Goal: Check status: Check status

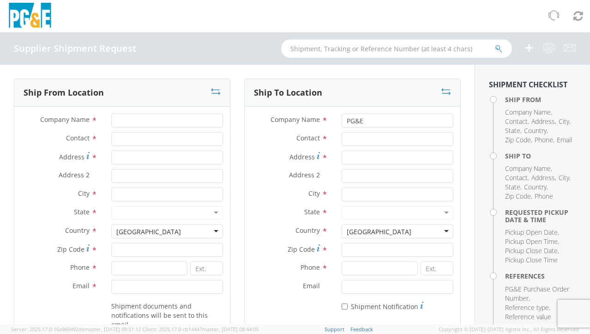
paste input "56517502"
type input "56517502"
click at [498, 50] on icon "submit" at bounding box center [499, 49] width 8 height 8
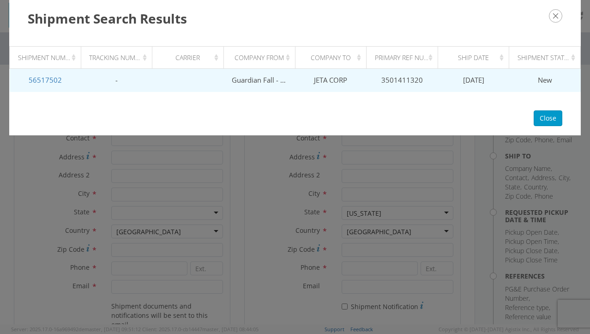
click at [209, 75] on td at bounding box center [188, 80] width 72 height 23
click at [251, 82] on td "Guardian Fall - HDC" at bounding box center [259, 80] width 72 height 23
click at [49, 79] on link "56517502" at bounding box center [45, 79] width 33 height 9
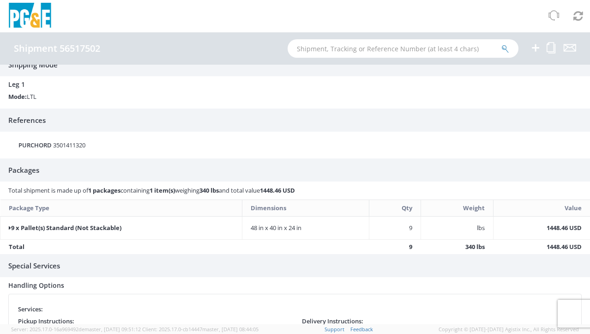
scroll to position [142, 0]
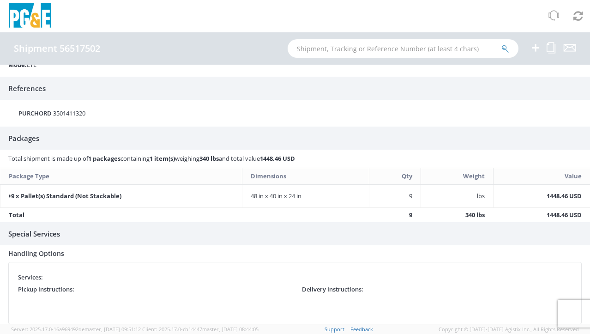
drag, startPoint x: 376, startPoint y: 291, endPoint x: 366, endPoint y: 290, distance: 9.2
drag, startPoint x: 366, startPoint y: 290, endPoint x: 184, endPoint y: 233, distance: 191.2
click at [184, 233] on h3 "Special Services" at bounding box center [295, 233] width 590 height 23
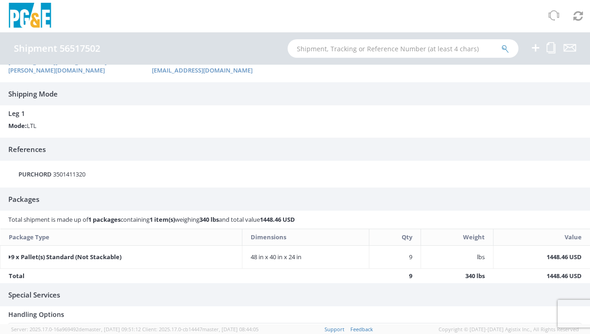
scroll to position [92, 0]
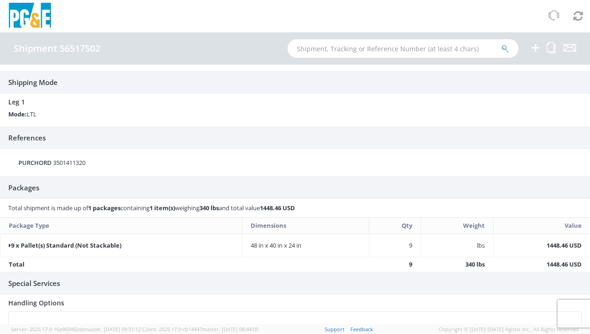
drag, startPoint x: 72, startPoint y: 240, endPoint x: 95, endPoint y: 221, distance: 30.1
drag, startPoint x: 95, startPoint y: 221, endPoint x: 388, endPoint y: 108, distance: 314.5
click at [388, 108] on div "Leg 1 Mode: LTL" at bounding box center [294, 106] width 573 height 25
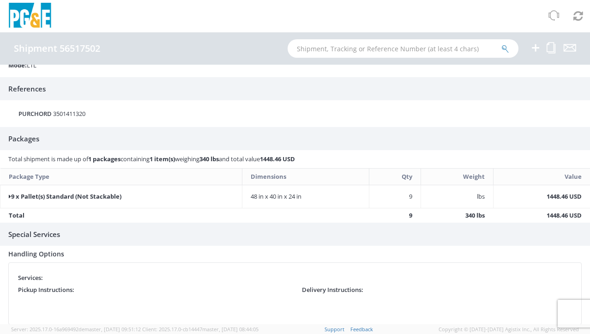
scroll to position [142, 0]
click at [66, 195] on strong "9 x Pallet(s) Standard (Not Stackable)" at bounding box center [65, 195] width 113 height 8
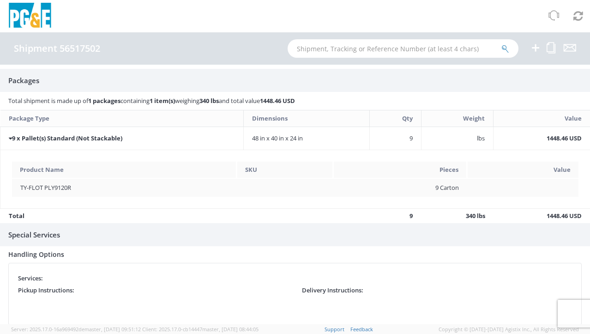
scroll to position [200, 0]
